Goal: Complete application form

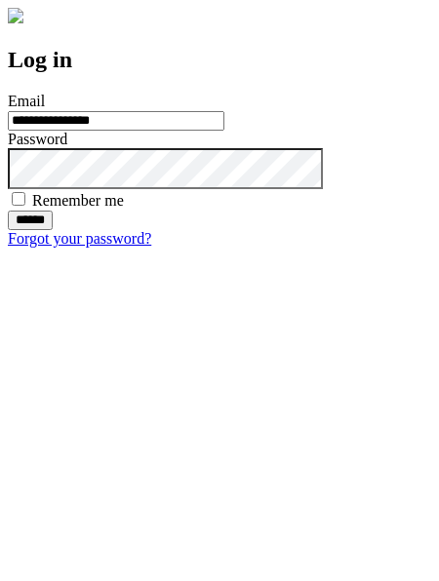
type input "**********"
click at [53, 230] on input "******" at bounding box center [30, 221] width 45 height 20
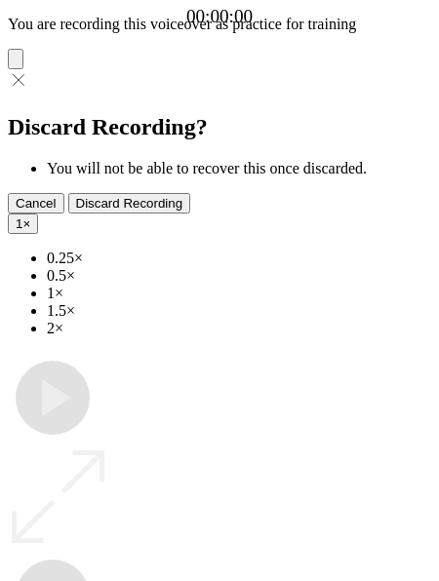
type input "**********"
